Goal: Task Accomplishment & Management: Manage account settings

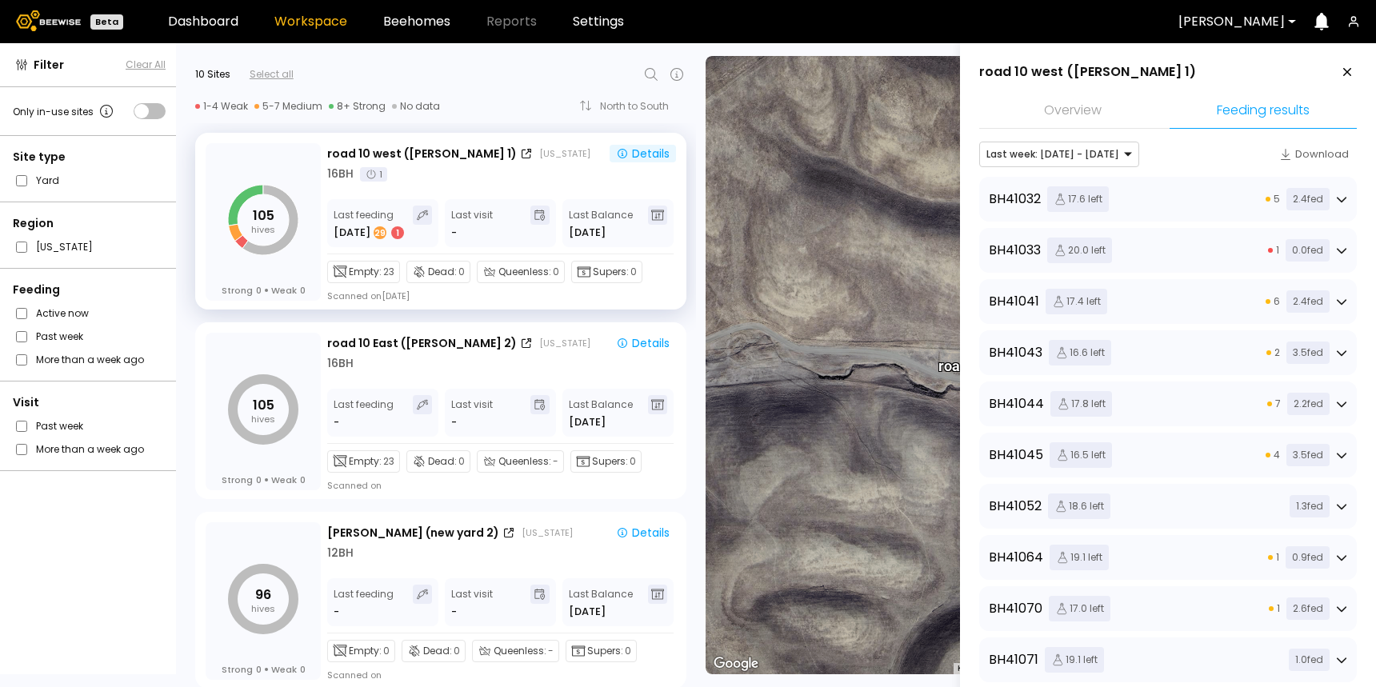
click at [1102, 106] on li "Overview" at bounding box center [1072, 111] width 187 height 34
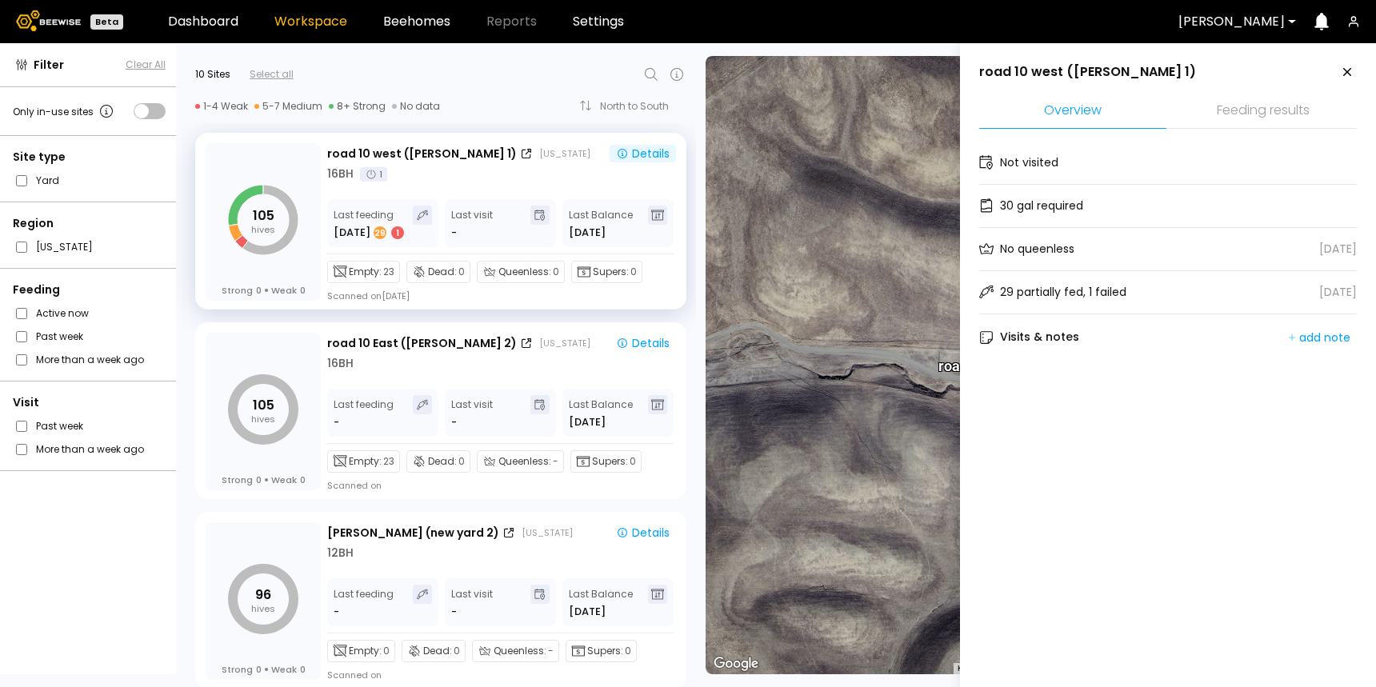
click at [1275, 101] on li "Feeding results" at bounding box center [1263, 111] width 187 height 34
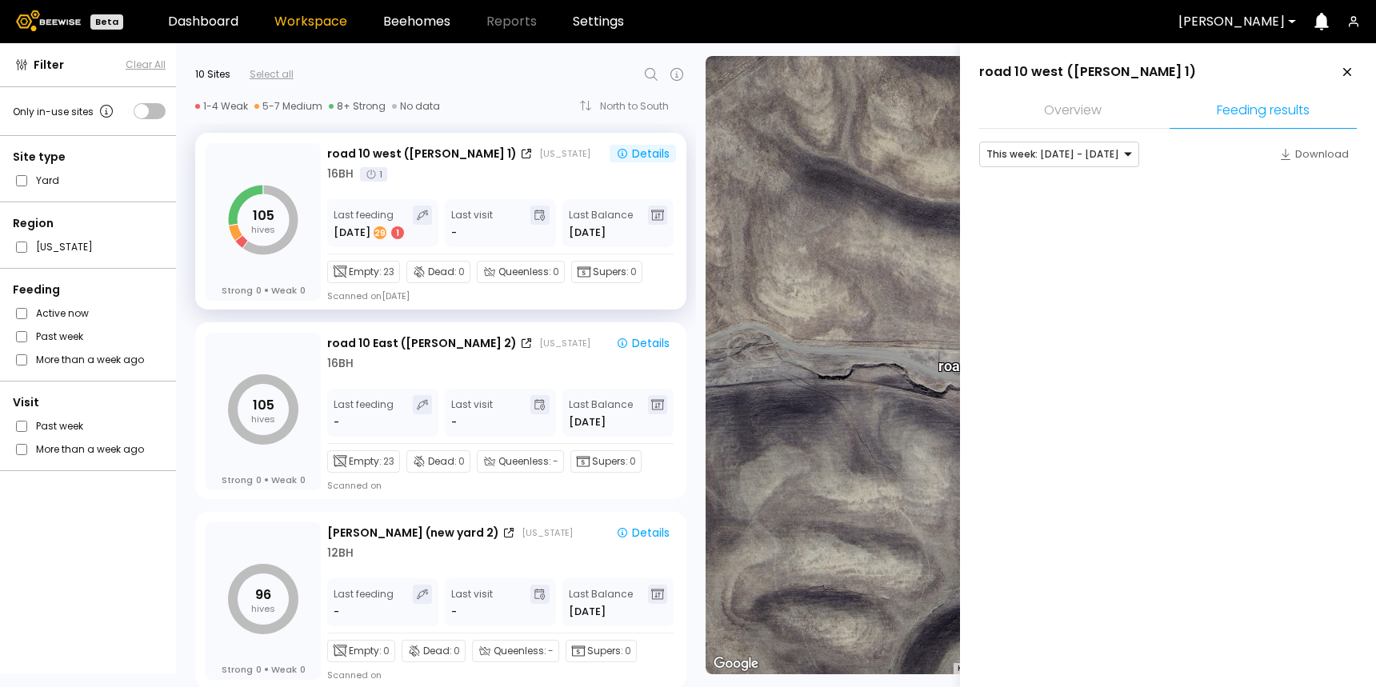
click at [1102, 110] on li "Overview" at bounding box center [1072, 111] width 187 height 34
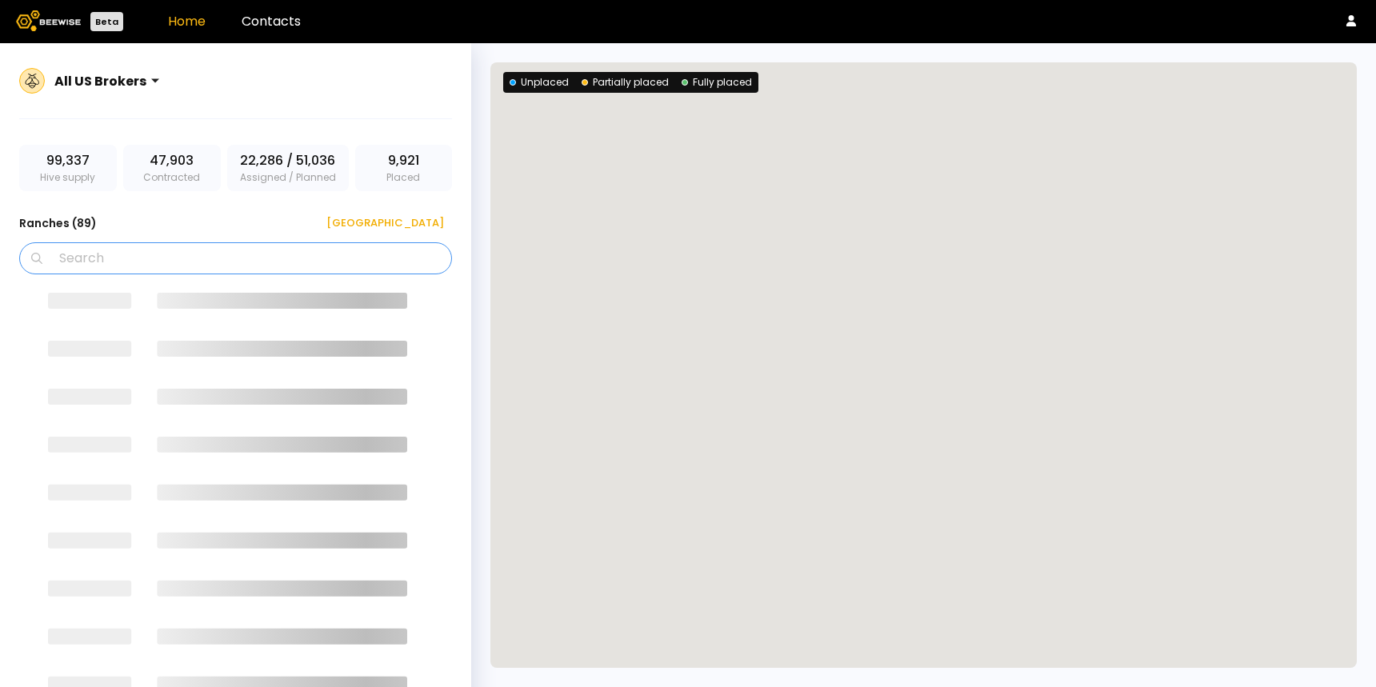
click at [188, 262] on input "Search" at bounding box center [241, 258] width 391 height 30
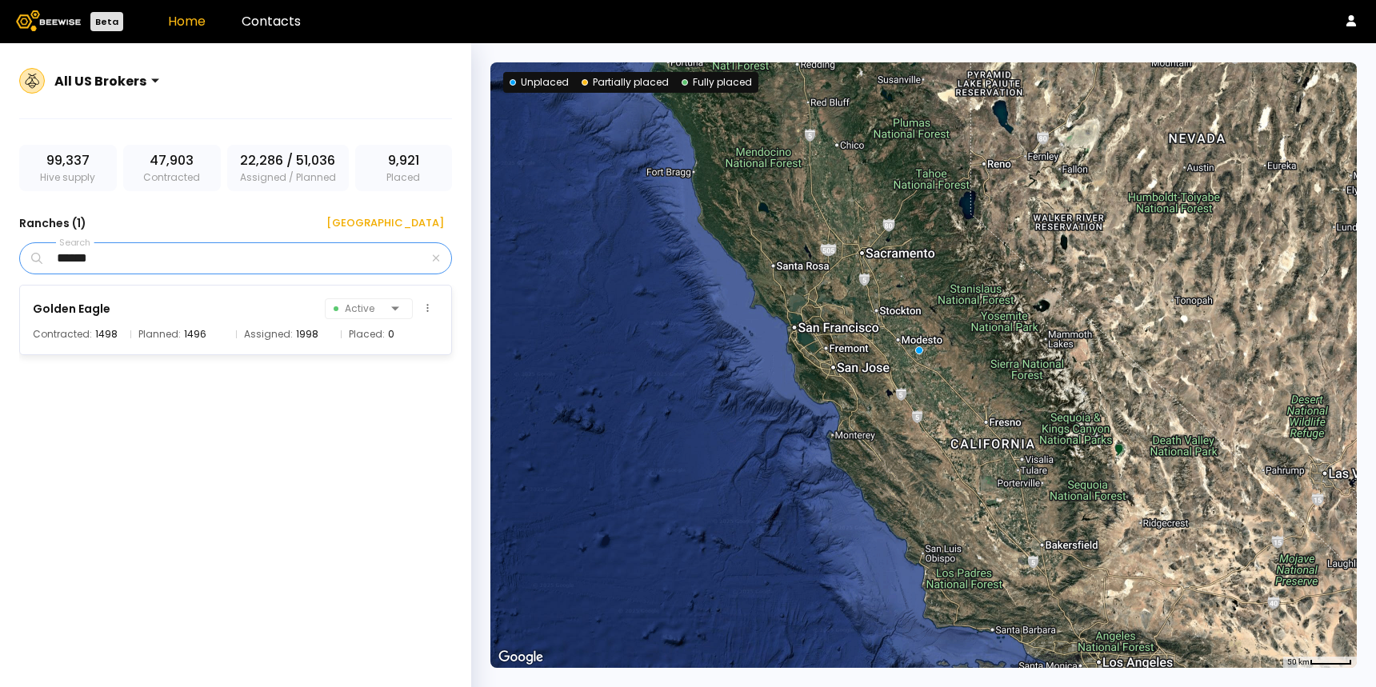
type input "******"
click at [107, 303] on div "Golden Eagle Active" at bounding box center [236, 309] width 406 height 22
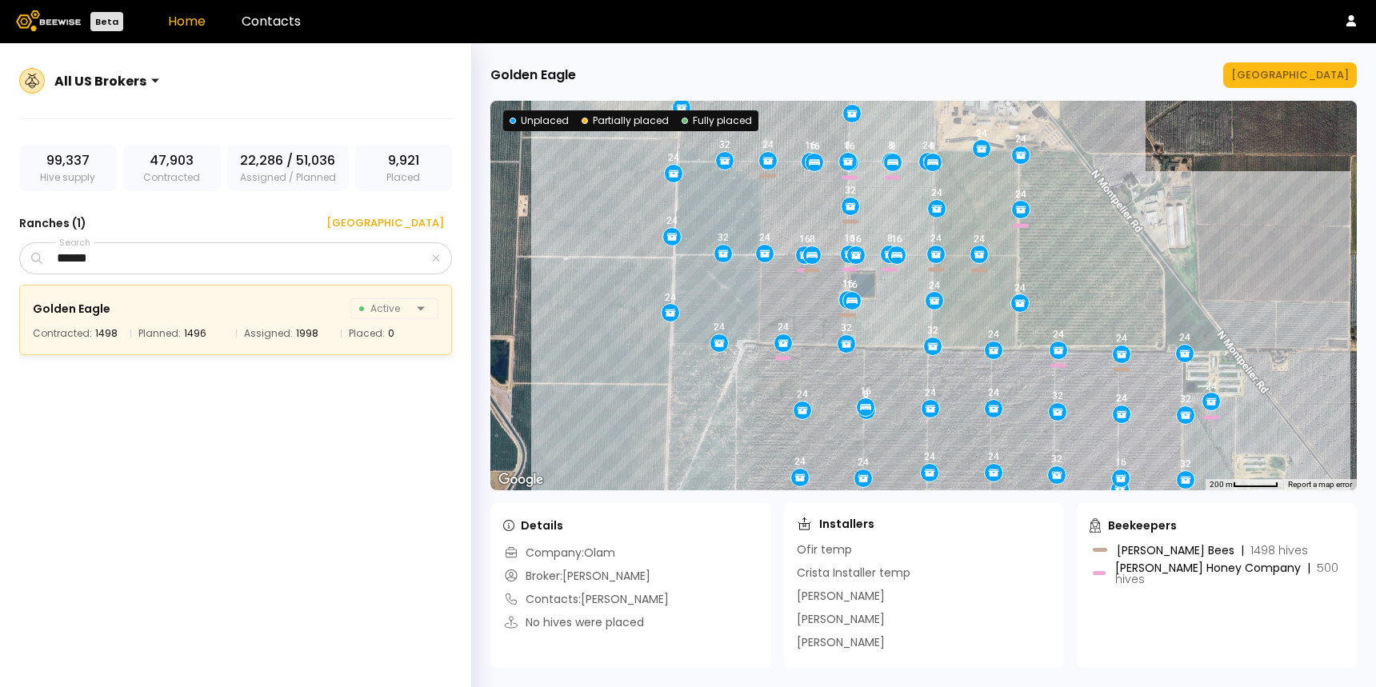
click at [1293, 90] on div "[GEOGRAPHIC_DATA] ← Move left → Move right ↑ Move up ↓ Move down + Zoom in - Zo…" at bounding box center [923, 365] width 905 height 644
click at [1296, 83] on button "Manage Ranch" at bounding box center [1290, 75] width 134 height 26
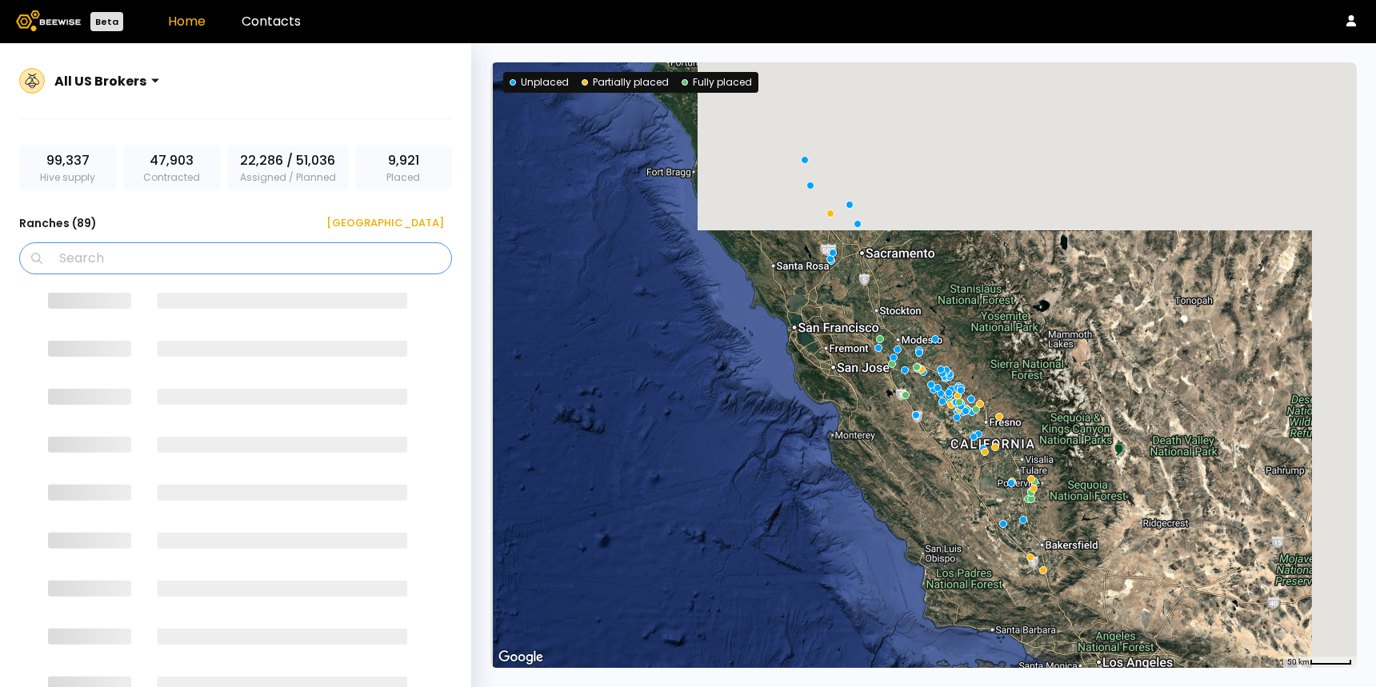
click at [288, 270] on input "Search" at bounding box center [241, 258] width 391 height 30
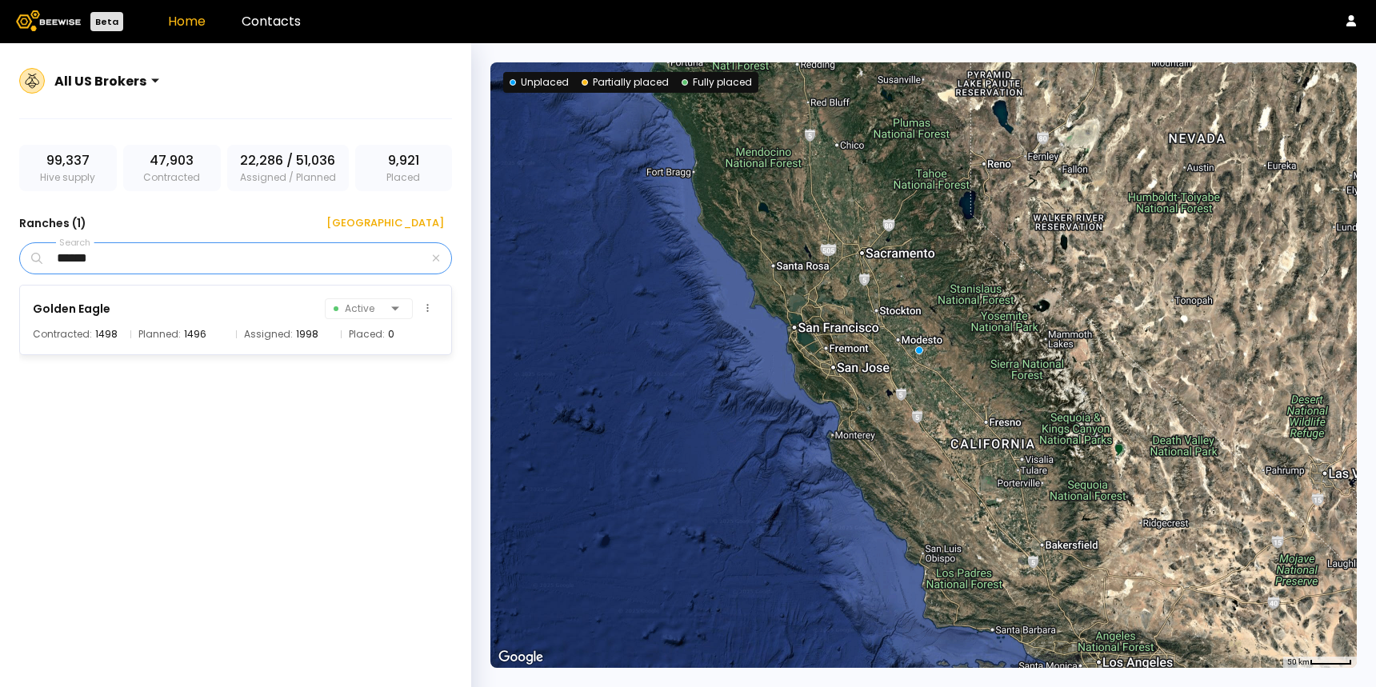
type input "******"
click at [70, 314] on div "Golden Eagle" at bounding box center [72, 308] width 78 height 19
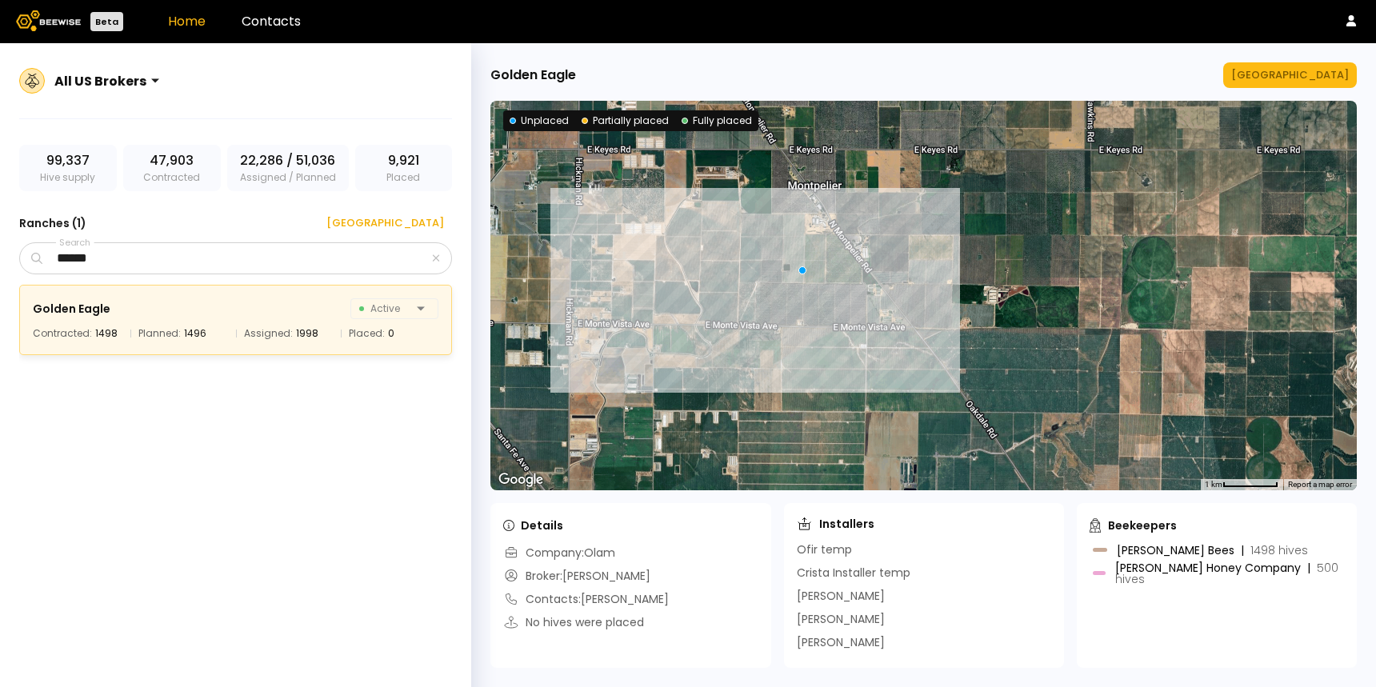
drag, startPoint x: 692, startPoint y: 213, endPoint x: 722, endPoint y: 265, distance: 60.2
click at [722, 266] on div at bounding box center [923, 296] width 866 height 390
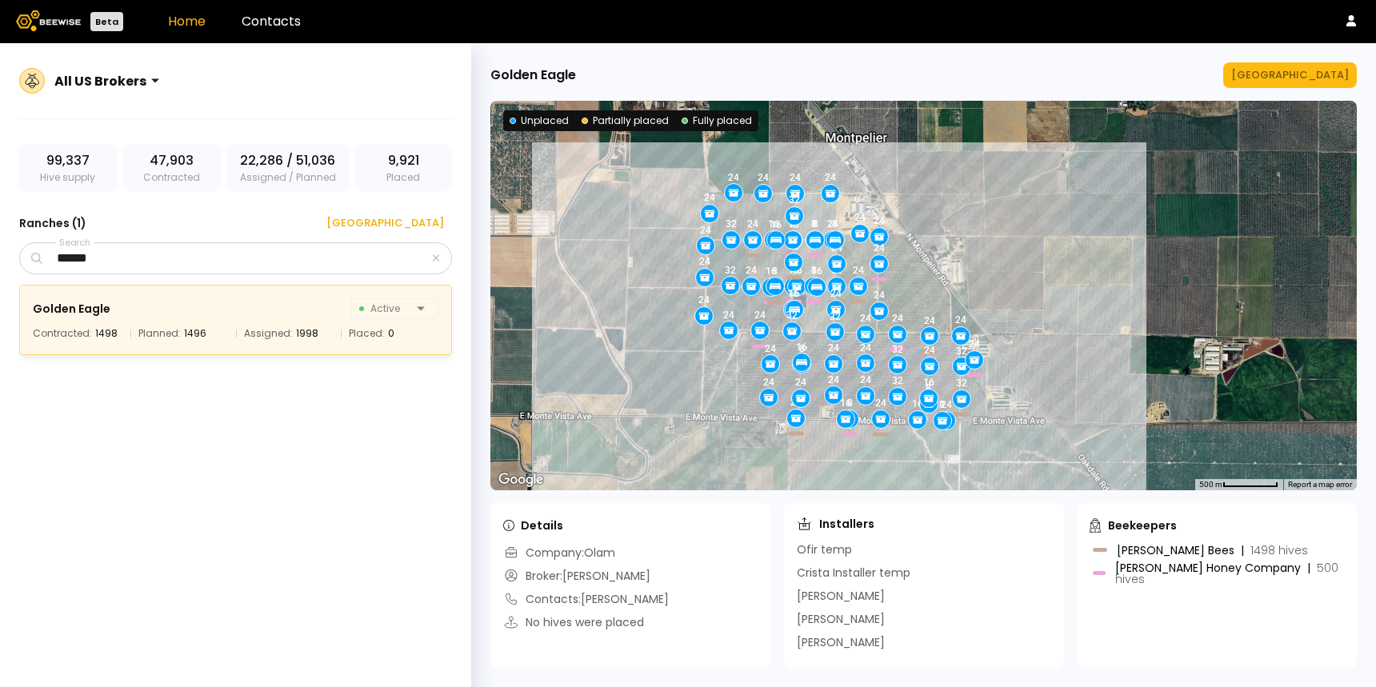
drag, startPoint x: 600, startPoint y: 246, endPoint x: 640, endPoint y: 297, distance: 65.0
click at [641, 298] on div "24 16 16 8 16 24 16 32 24 24 24 24 16 16 24 16 24 24 8 24 24 24 24 8 32 24 32 1…" at bounding box center [923, 296] width 866 height 390
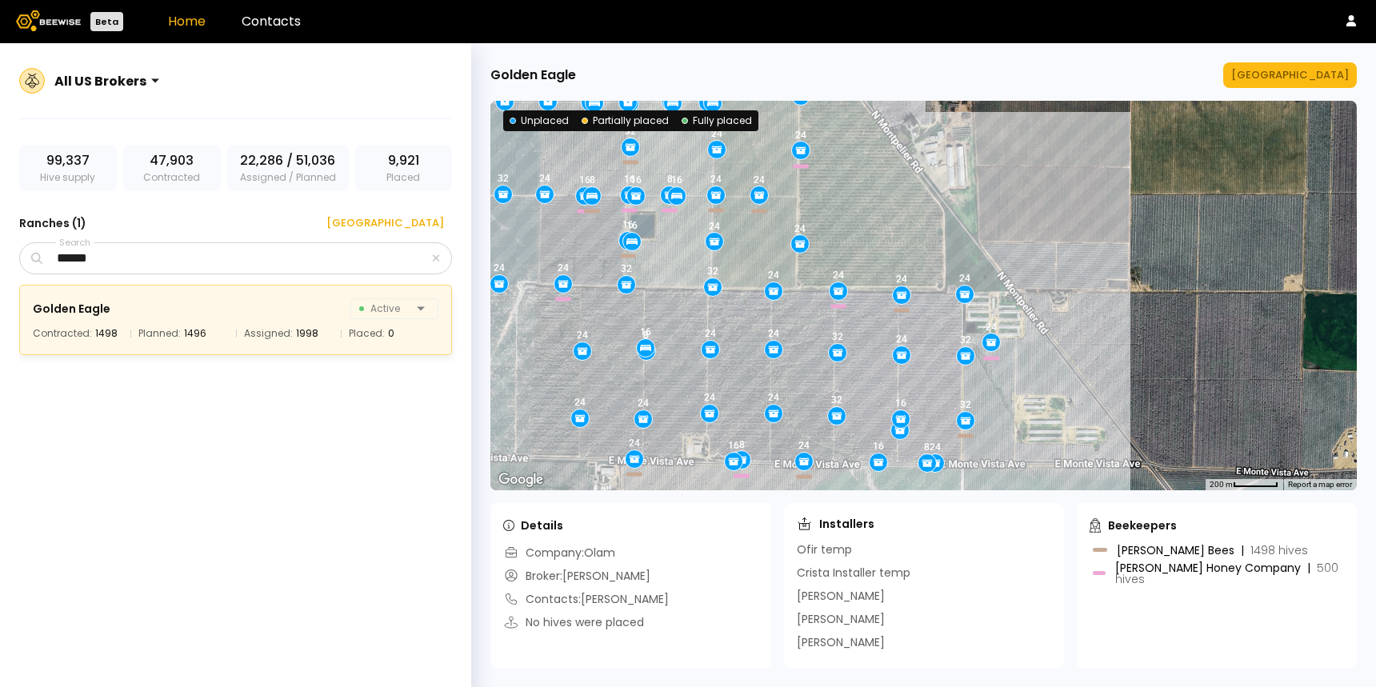
drag, startPoint x: 1016, startPoint y: 350, endPoint x: 910, endPoint y: 191, distance: 190.8
click at [910, 191] on div "24 16 16 8 16 24 16 32 24 24 24 24 16 16 24 16 24 24 8 24 24 24 24 8 32 24 32 1…" at bounding box center [923, 296] width 866 height 390
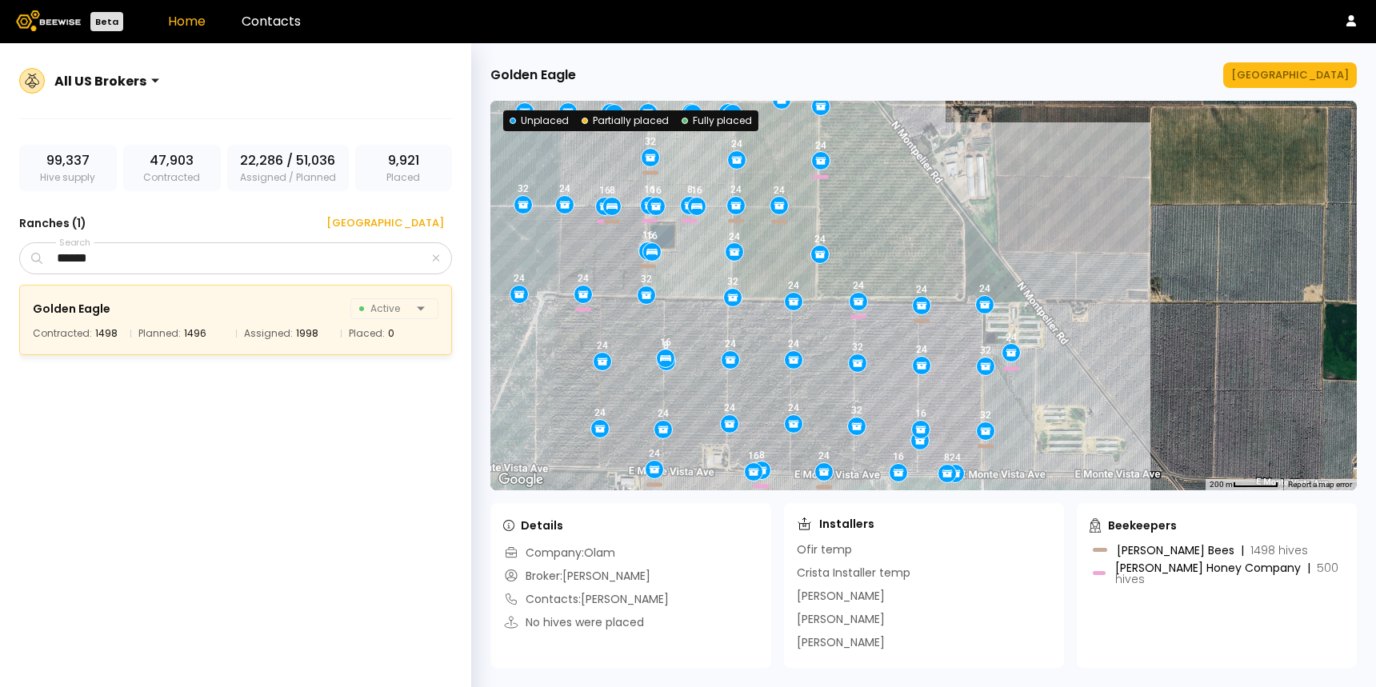
drag, startPoint x: 883, startPoint y: 192, endPoint x: 962, endPoint y: 256, distance: 101.2
click at [962, 256] on div "24 16 16 8 16 24 16 32 24 24 24 24 16 16 24 16 24 24 8 24 24 24 24 8 32 24 32 1…" at bounding box center [923, 296] width 866 height 390
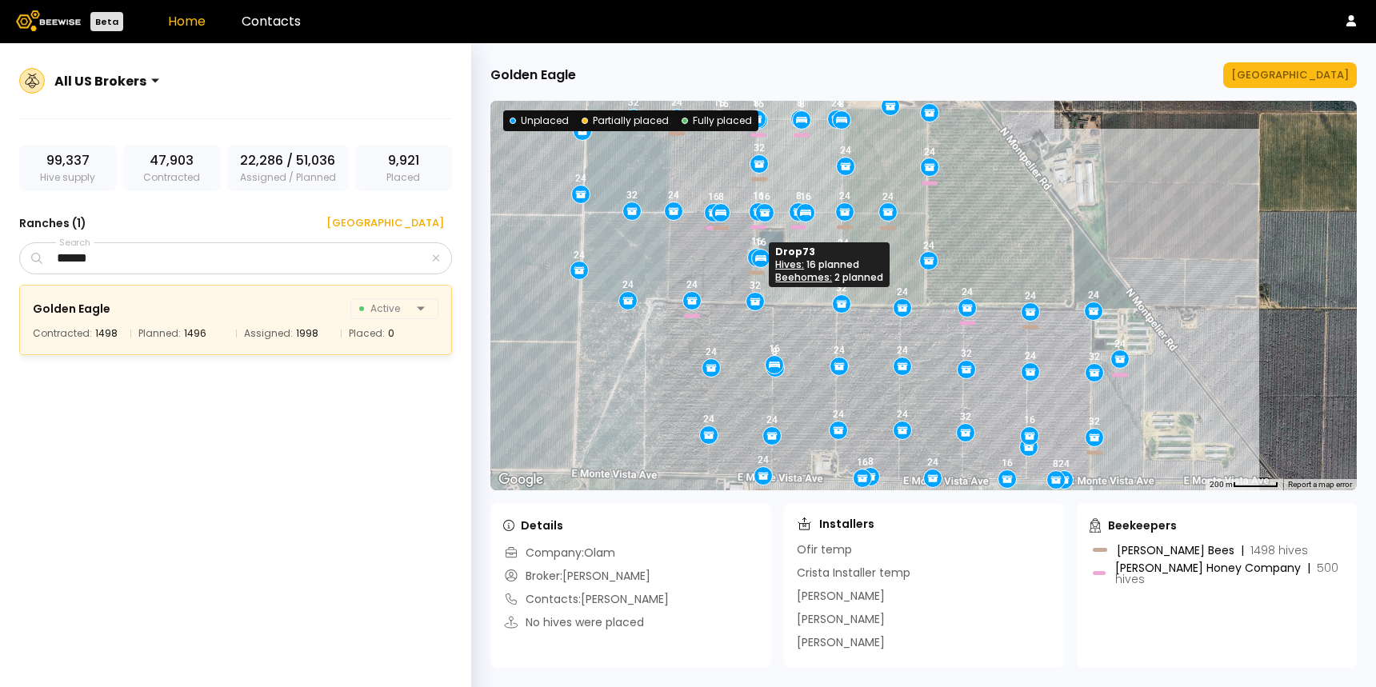
drag, startPoint x: 750, startPoint y: 268, endPoint x: 801, endPoint y: 214, distance: 74.1
click at [801, 214] on icon at bounding box center [805, 213] width 14 height 14
click at [1309, 78] on div "Manage Ranch" at bounding box center [1290, 75] width 118 height 16
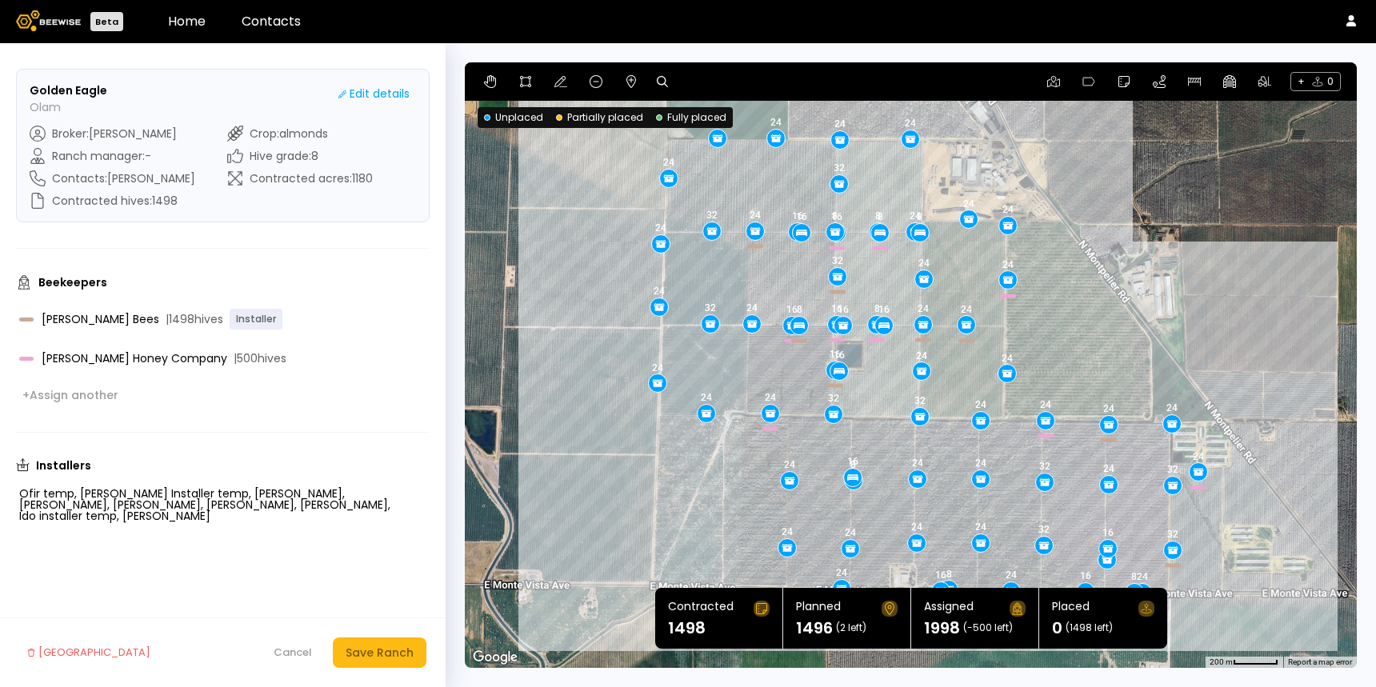
drag, startPoint x: 1137, startPoint y: 219, endPoint x: 1106, endPoint y: 250, distance: 43.6
click at [1106, 250] on div "24 16 16 8 16 24 16 32 24 24 24 24 16 16 24 16 24 24 8 24 24 24 24 8 32 24 32 1…" at bounding box center [911, 365] width 892 height 606
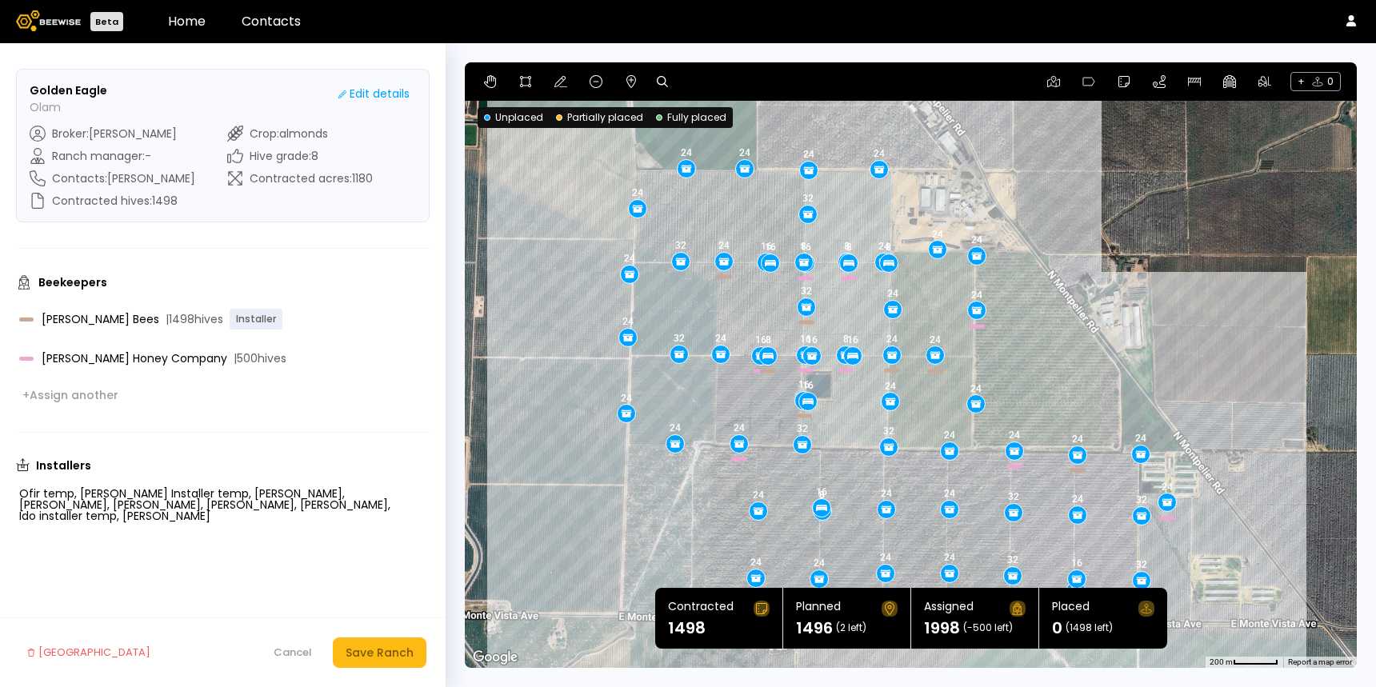
drag, startPoint x: 1055, startPoint y: 307, endPoint x: 1047, endPoint y: 318, distance: 13.8
click at [1047, 318] on div "24 16 16 8 16 24 16 32 24 24 24 24 16 16 24 16 24 24 8 24 24 24 24 8 32 24 32 1…" at bounding box center [911, 365] width 892 height 606
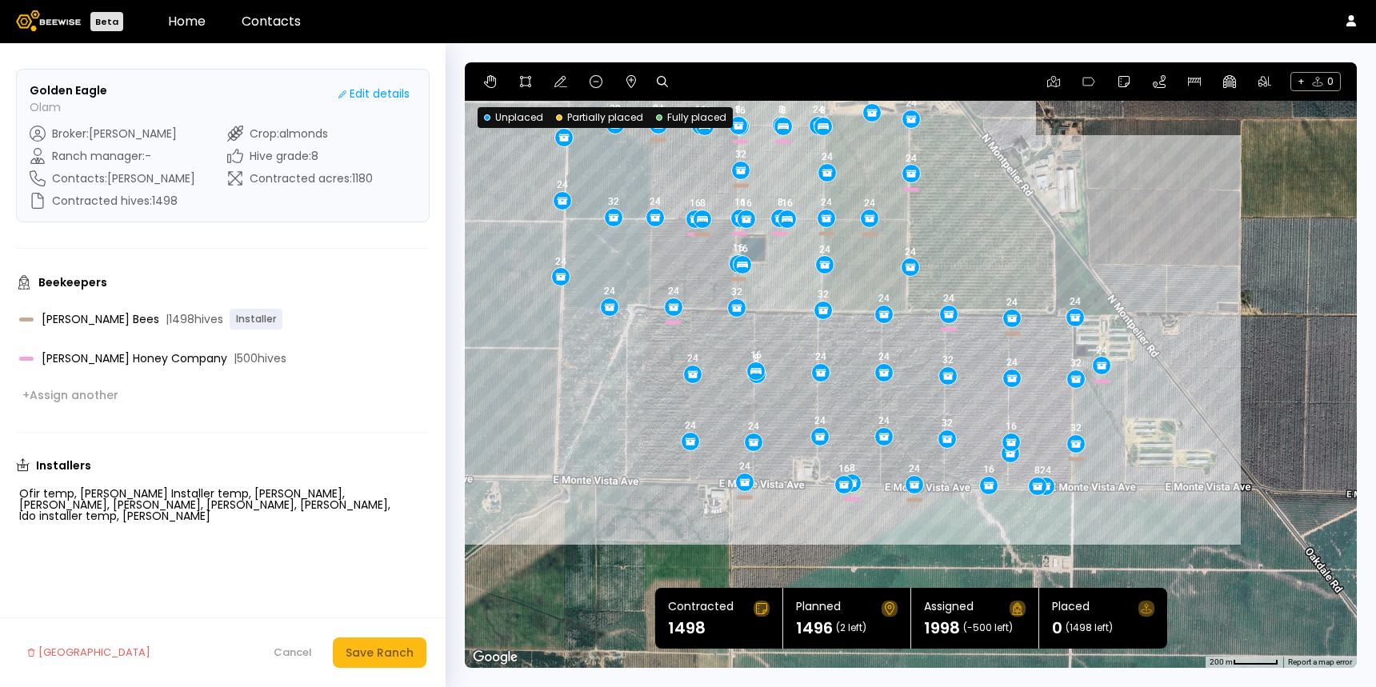
drag, startPoint x: 1066, startPoint y: 394, endPoint x: 1003, endPoint y: 248, distance: 158.4
click at [1003, 247] on div "24 16 16 8 16 24 16 32 24 24 24 24 16 16 24 16 24 24 8 24 24 24 24 8 32 24 32 1…" at bounding box center [911, 365] width 892 height 606
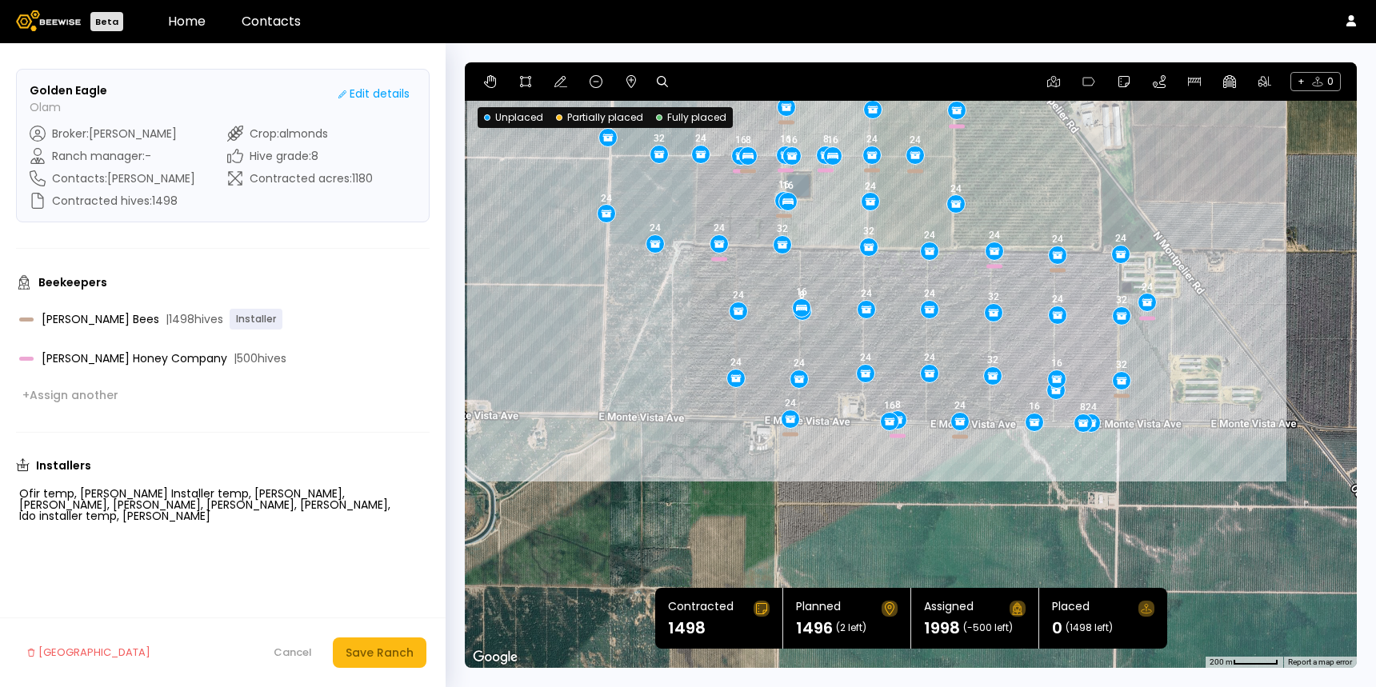
drag, startPoint x: 953, startPoint y: 272, endPoint x: 999, endPoint y: 211, distance: 76.5
click at [999, 211] on div "24 16 16 8 16 24 16 32 24 24 24 24 16 16 24 16 24 24 8 24 24 24 24 8 32 24 32 1…" at bounding box center [911, 365] width 892 height 606
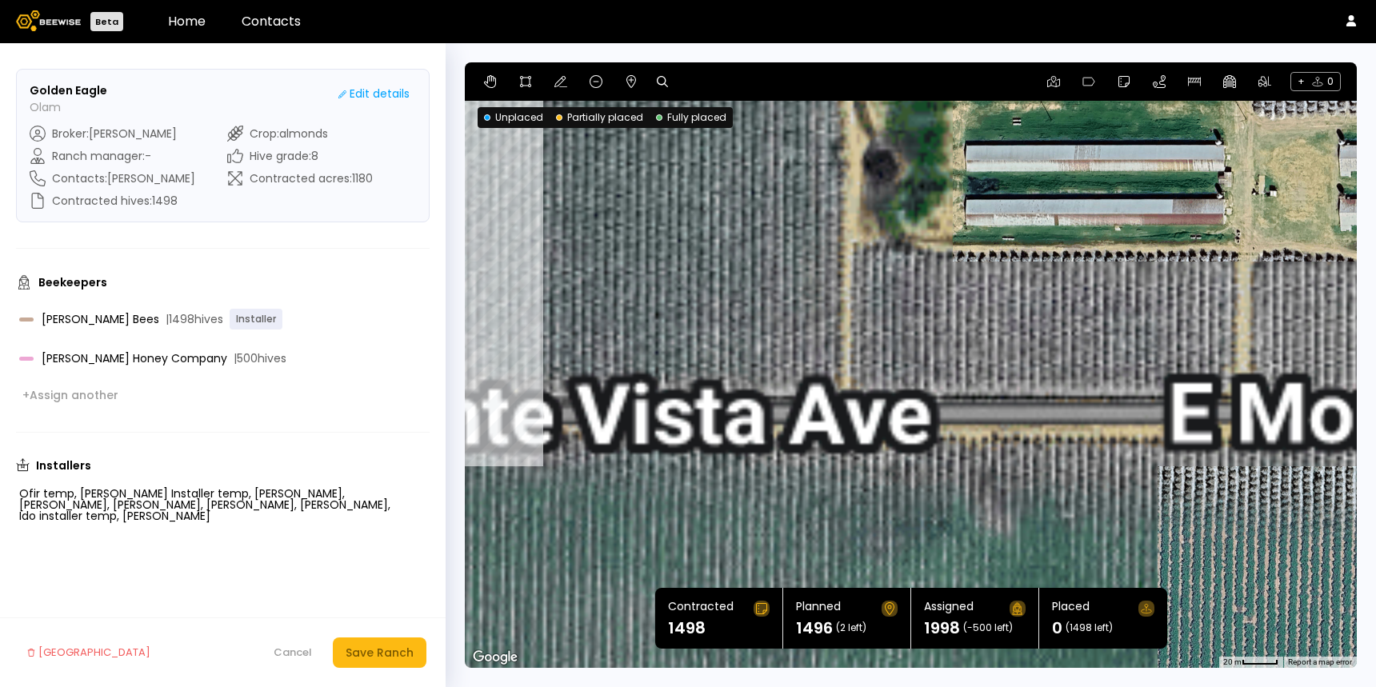
drag, startPoint x: 1195, startPoint y: 403, endPoint x: 1057, endPoint y: 430, distance: 140.9
click at [1057, 430] on div "24 16 16 8 16 24 16 32 24 24 24 24 16 16 24 16 24 24 8 24 24 24 24 8 32 24 32 1…" at bounding box center [911, 365] width 892 height 606
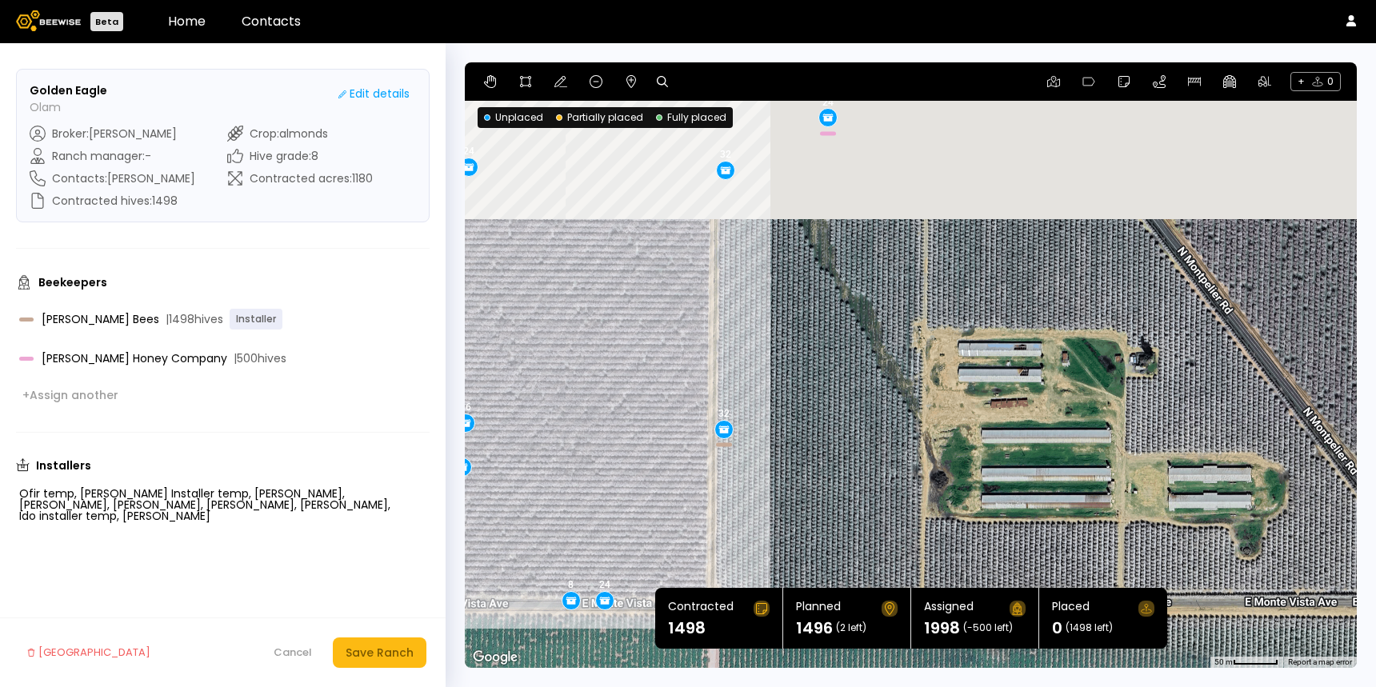
drag, startPoint x: 1042, startPoint y: 322, endPoint x: 1022, endPoint y: 525, distance: 204.1
click at [1022, 525] on div "24 16 16 8 16 24 16 32 24 24 24 24 16 16 24 16 24 24 8 24 24 24 24 8 32 24 32 1…" at bounding box center [911, 365] width 892 height 606
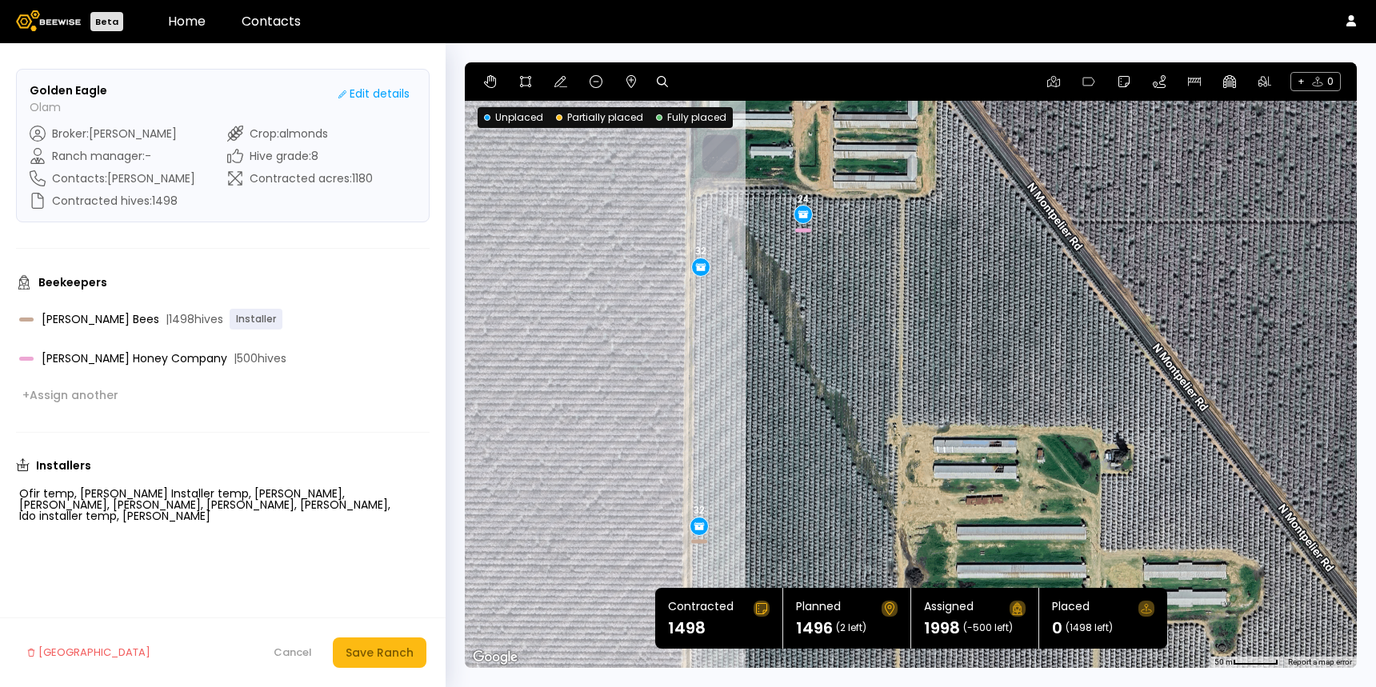
drag, startPoint x: 966, startPoint y: 334, endPoint x: 846, endPoint y: 524, distance: 223.9
click at [846, 524] on div "24 16 16 8 16 24 16 32 24 24 24 24 16 16 24 16 24 24 8 24 24 24 24 8 32 24 32 1…" at bounding box center [911, 365] width 892 height 606
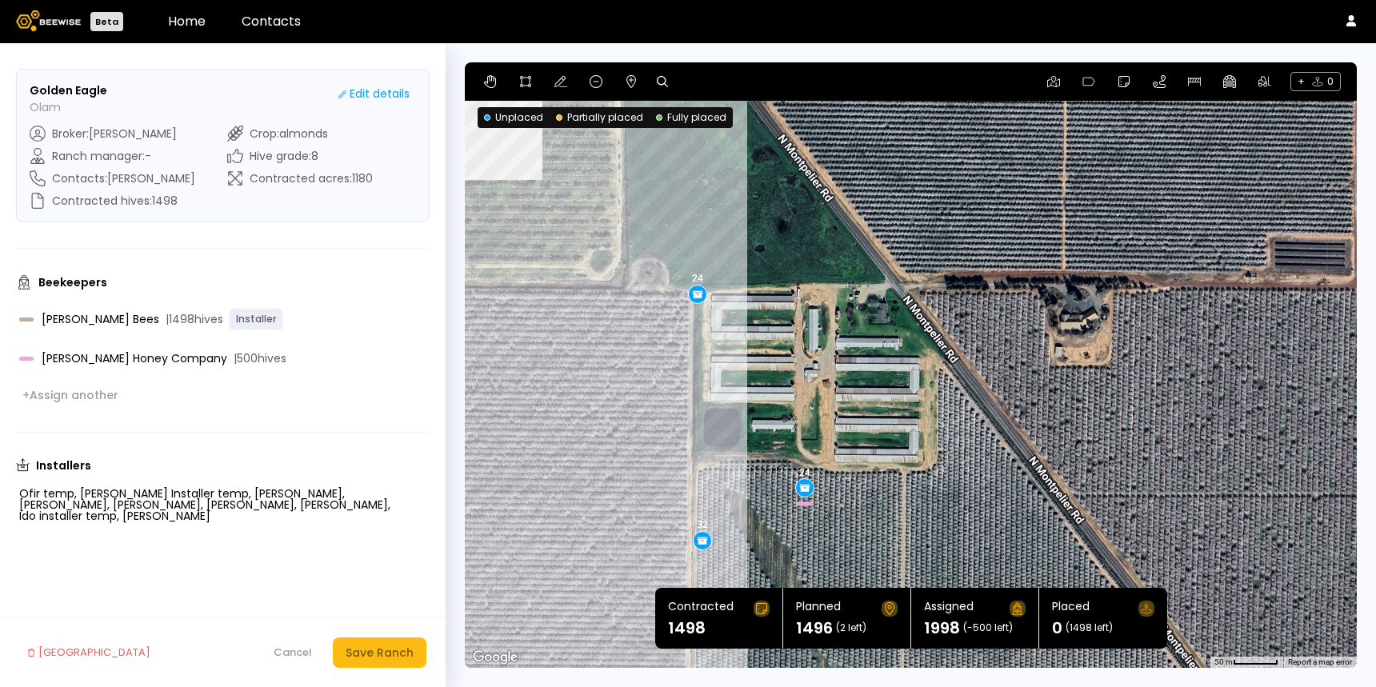
drag, startPoint x: 716, startPoint y: 369, endPoint x: 916, endPoint y: 506, distance: 242.3
click at [916, 506] on div "24 16 16 8 16 24 16 32 24 24 24 24 16 16 24 16 24 24 8 24 24 24 24 8 32 24 32 1…" at bounding box center [911, 365] width 892 height 606
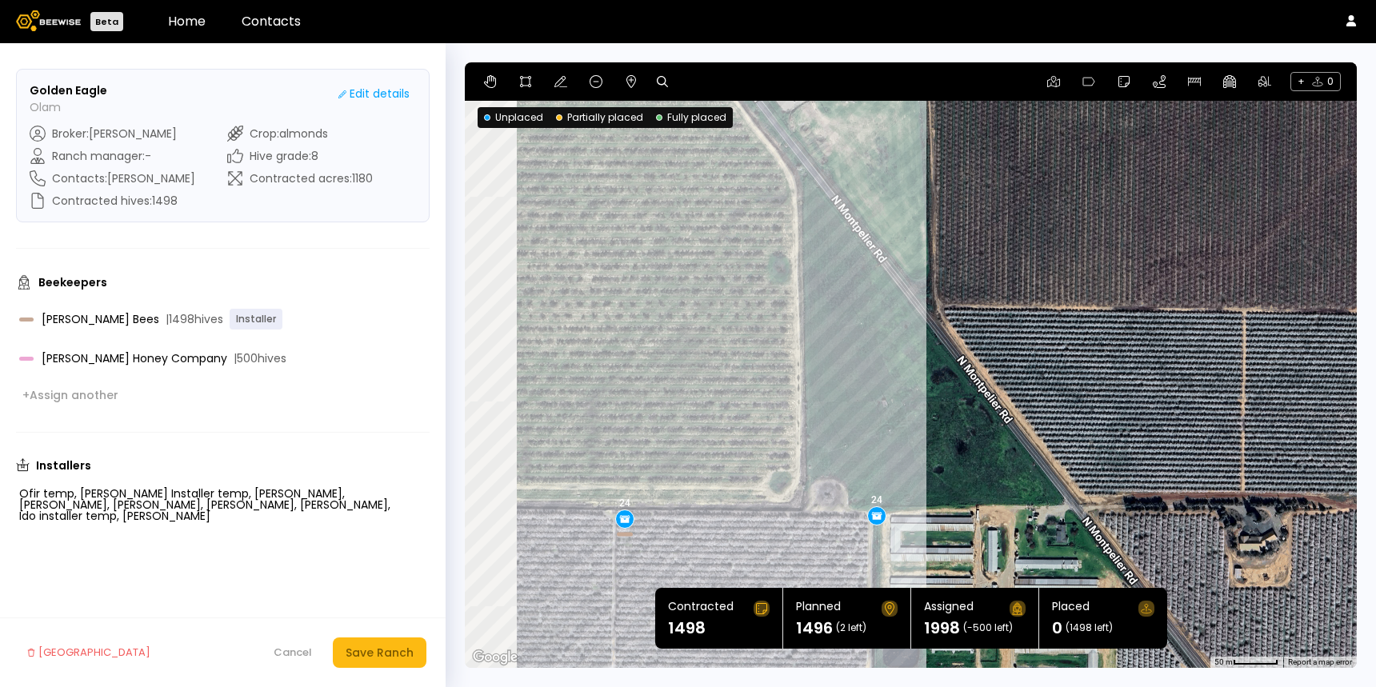
drag, startPoint x: 834, startPoint y: 281, endPoint x: 895, endPoint y: 418, distance: 150.7
click at [895, 418] on div "24 16 16 8 16 24 16 32 24 24 24 24 16 16 24 16 24 24 8 24 24 24 24 8 32 24 32 1…" at bounding box center [911, 365] width 892 height 606
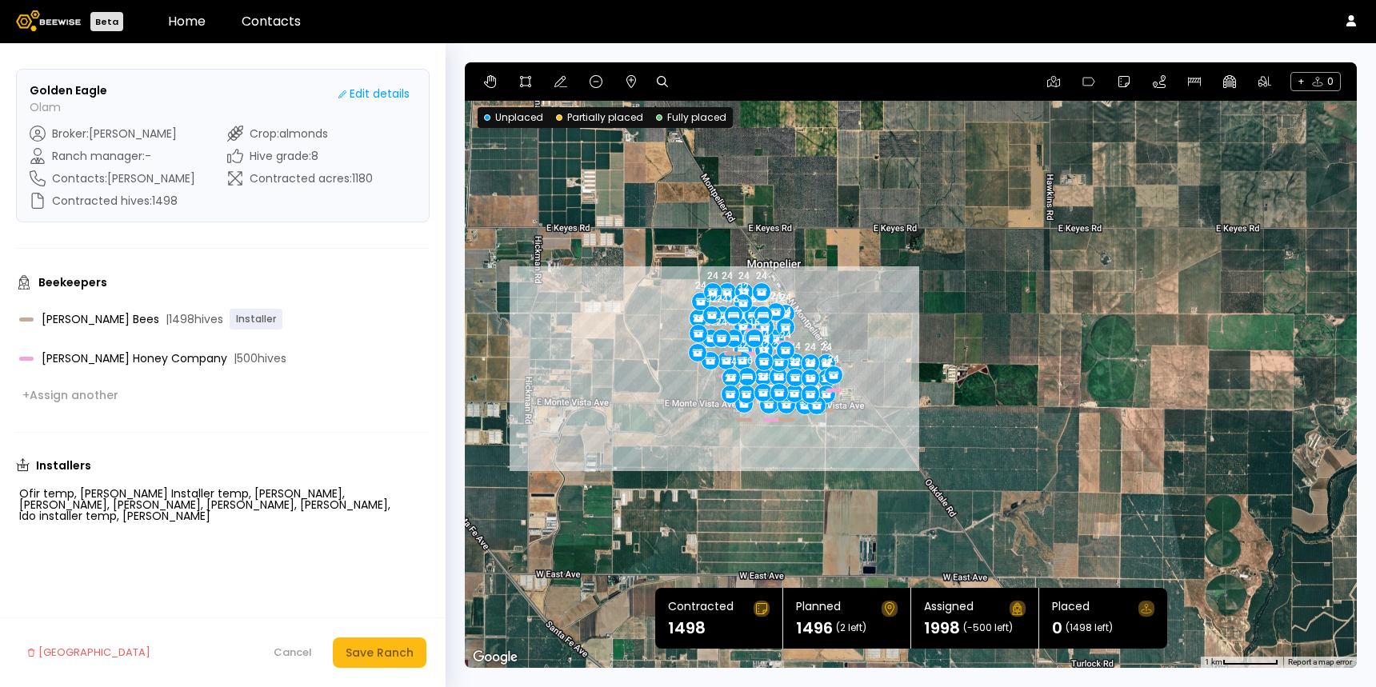
drag, startPoint x: 630, startPoint y: 278, endPoint x: 638, endPoint y: 275, distance: 8.6
click at [638, 275] on div "24 16 16 8 16 24 16 32 24 24 24 24 16 16 24 16 24 24 8 24 24 24 24 8 32 24 32 1…" at bounding box center [911, 365] width 892 height 606
